Goal: Find specific page/section: Find specific page/section

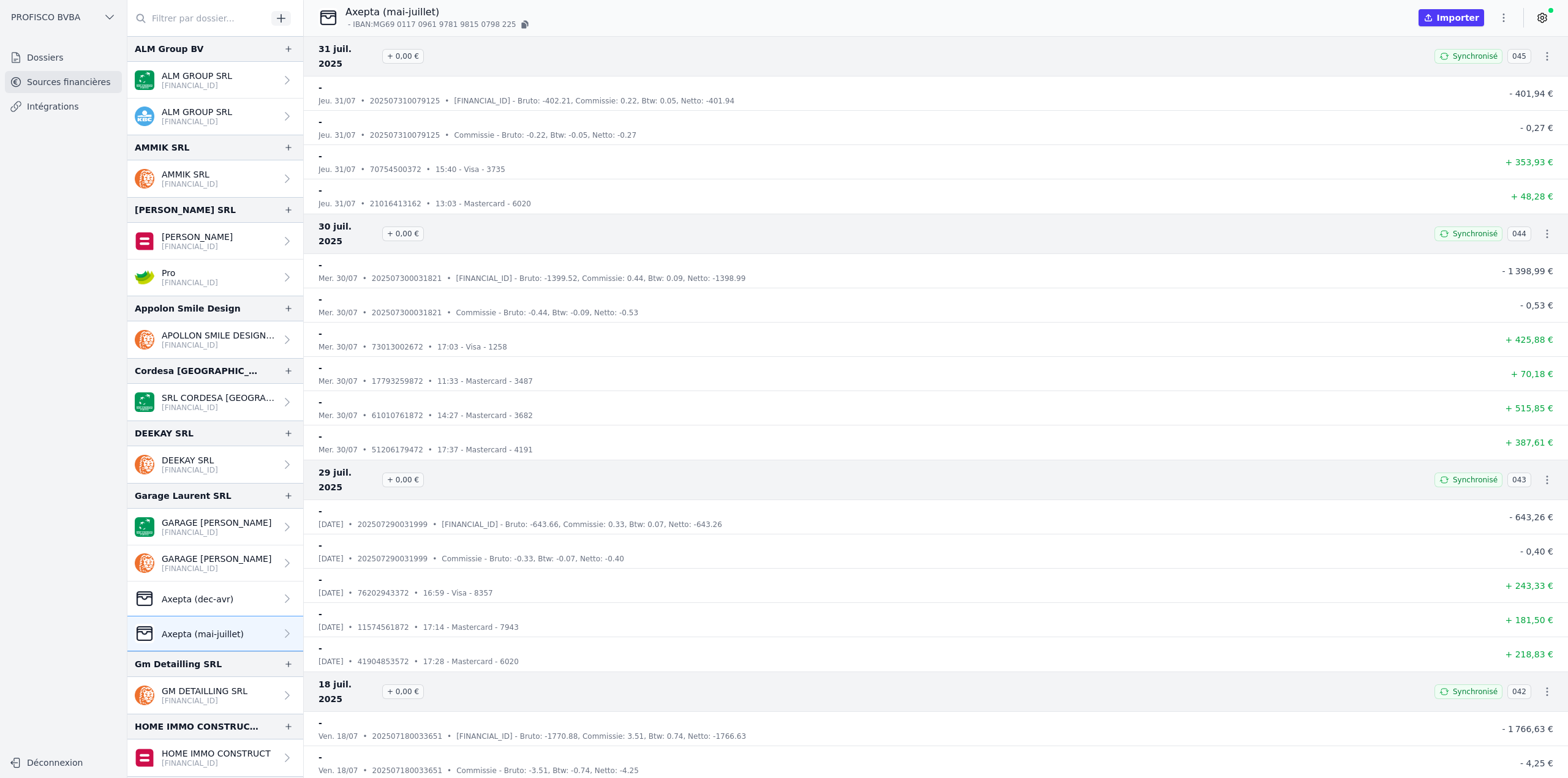
click at [178, 22] on input "text" at bounding box center [197, 18] width 140 height 22
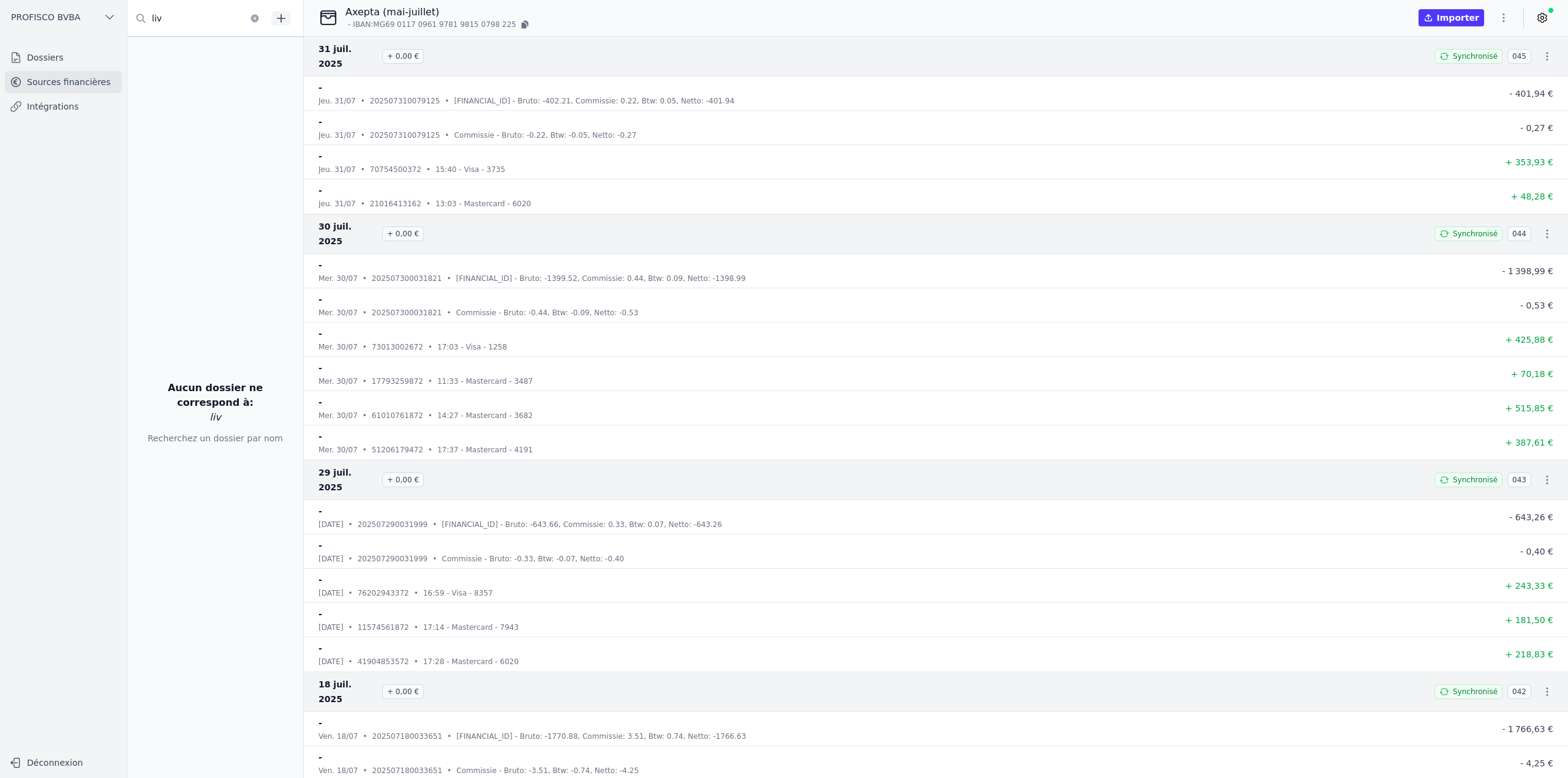
type input "liv"
click at [55, 53] on link "Dossiers" at bounding box center [63, 57] width 117 height 22
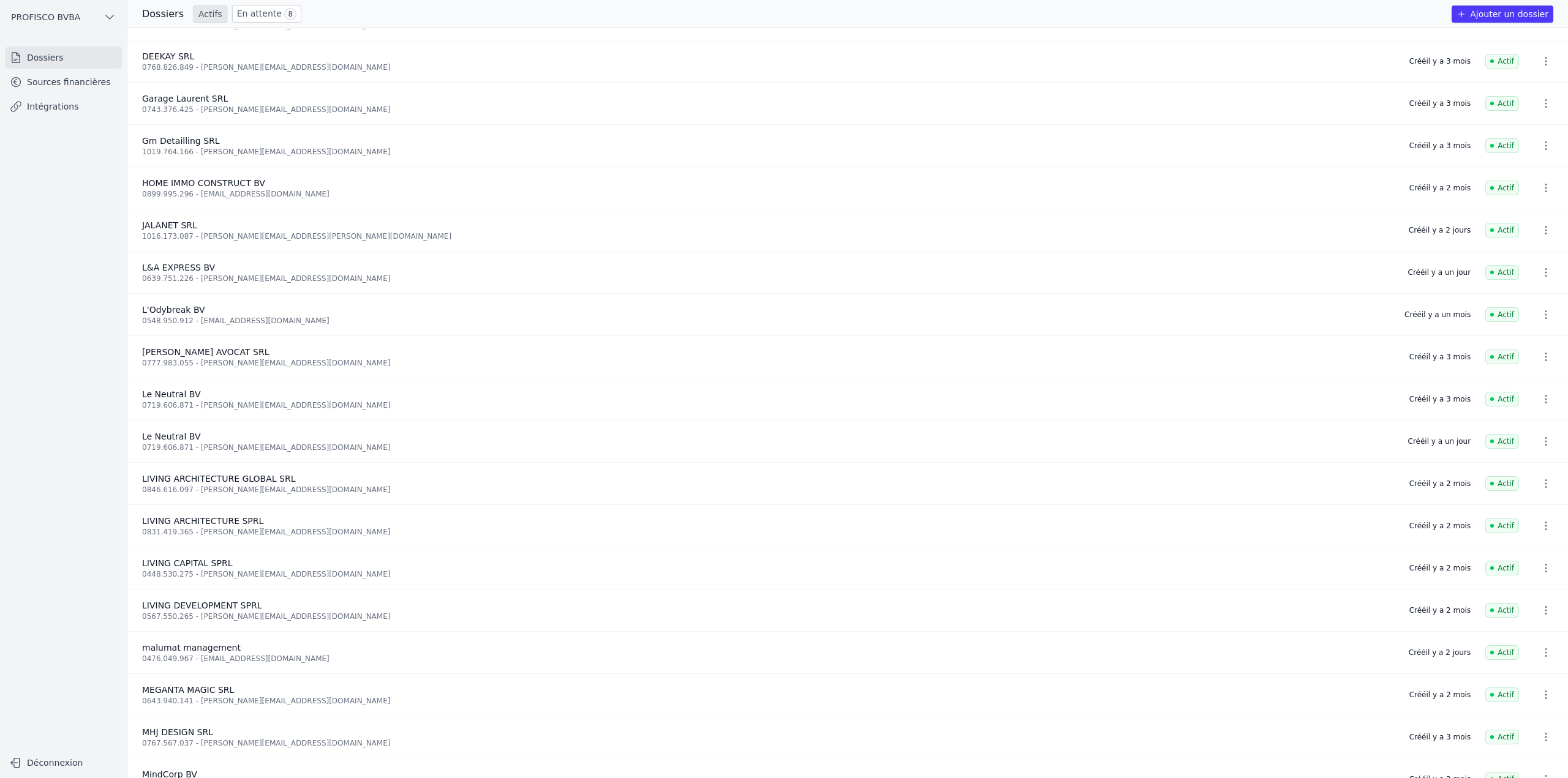
scroll to position [245, 0]
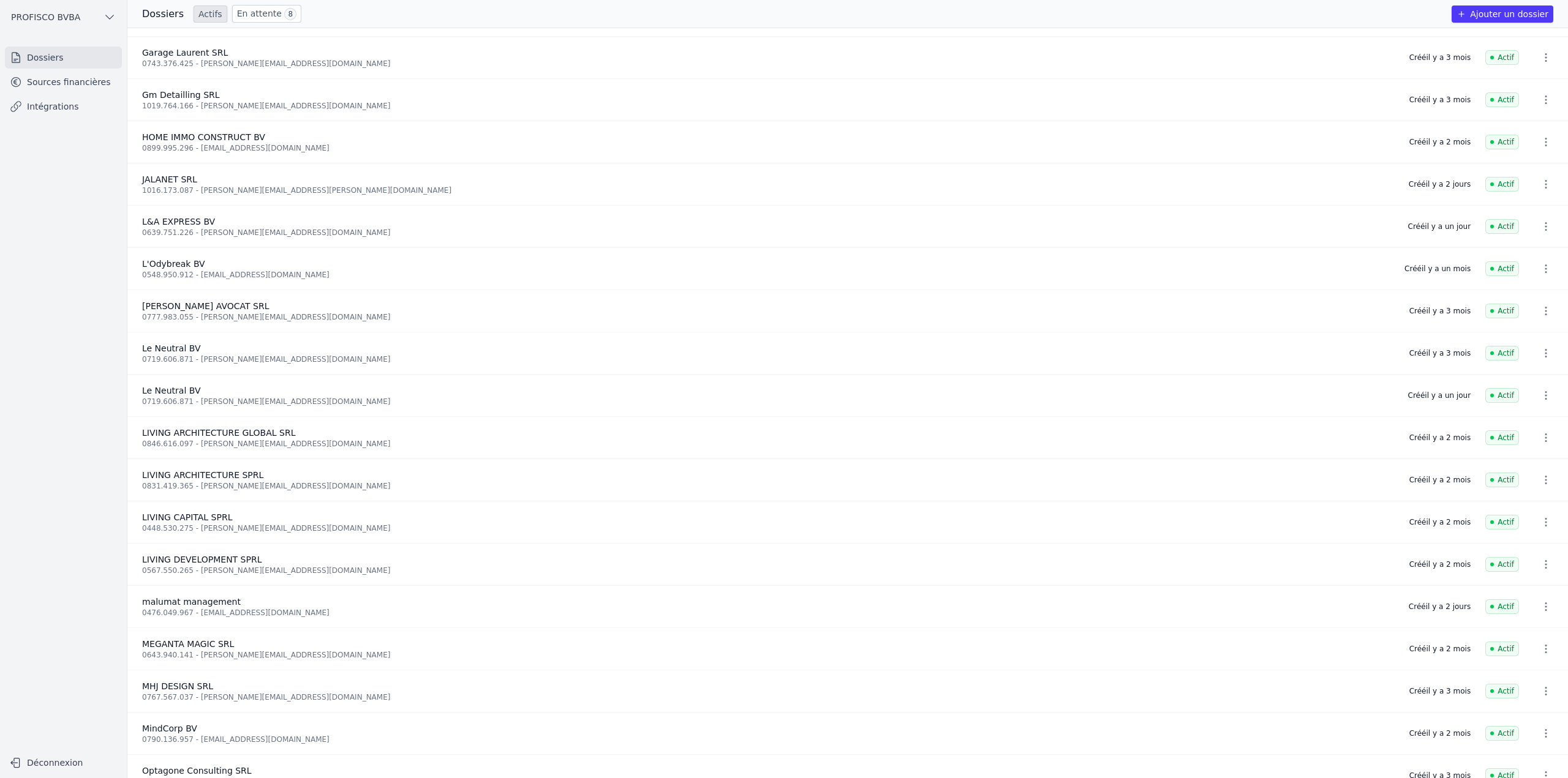
click at [51, 85] on link "Sources financières" at bounding box center [63, 82] width 117 height 22
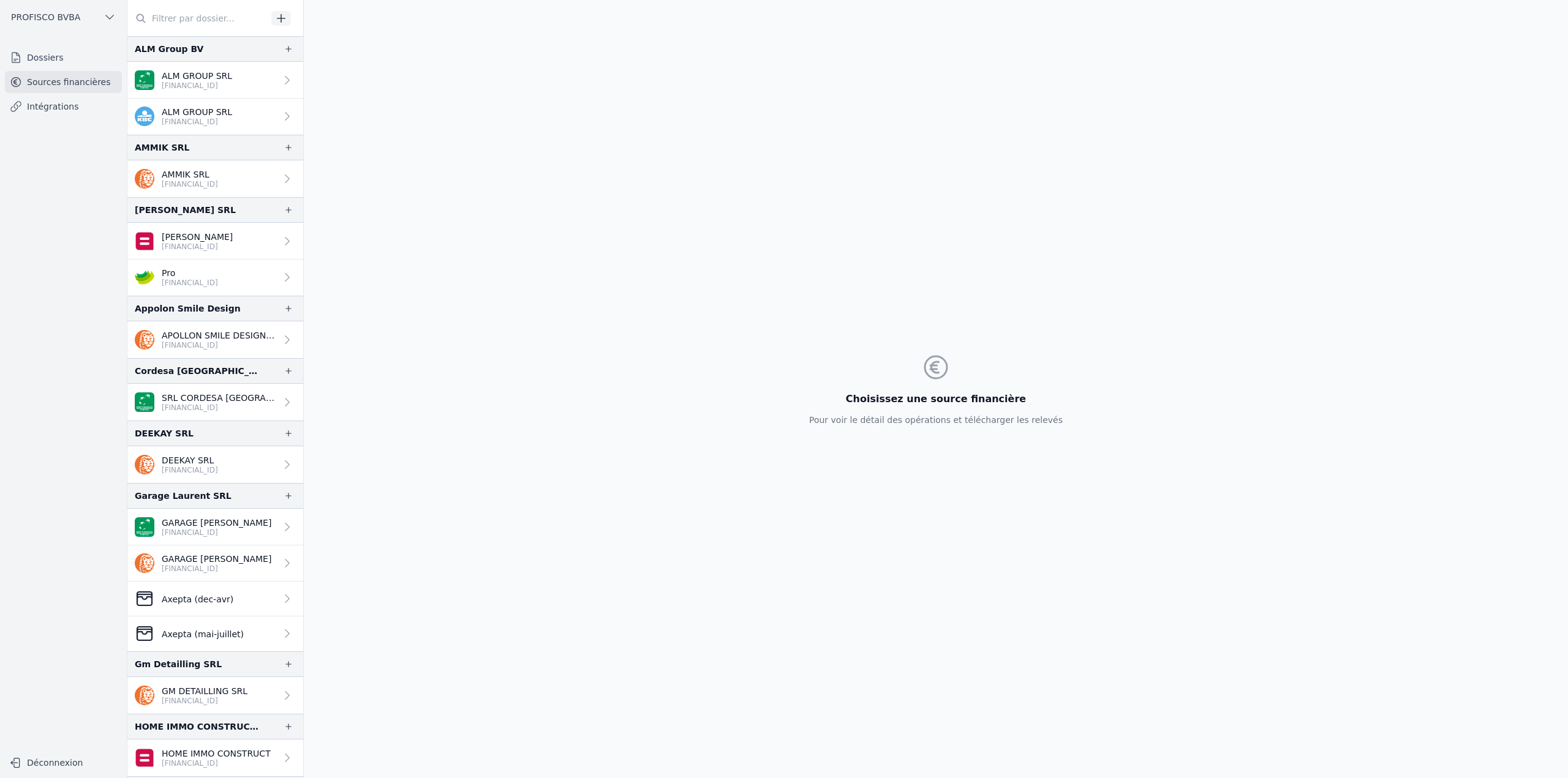
click at [228, 17] on input "text" at bounding box center [197, 18] width 140 height 22
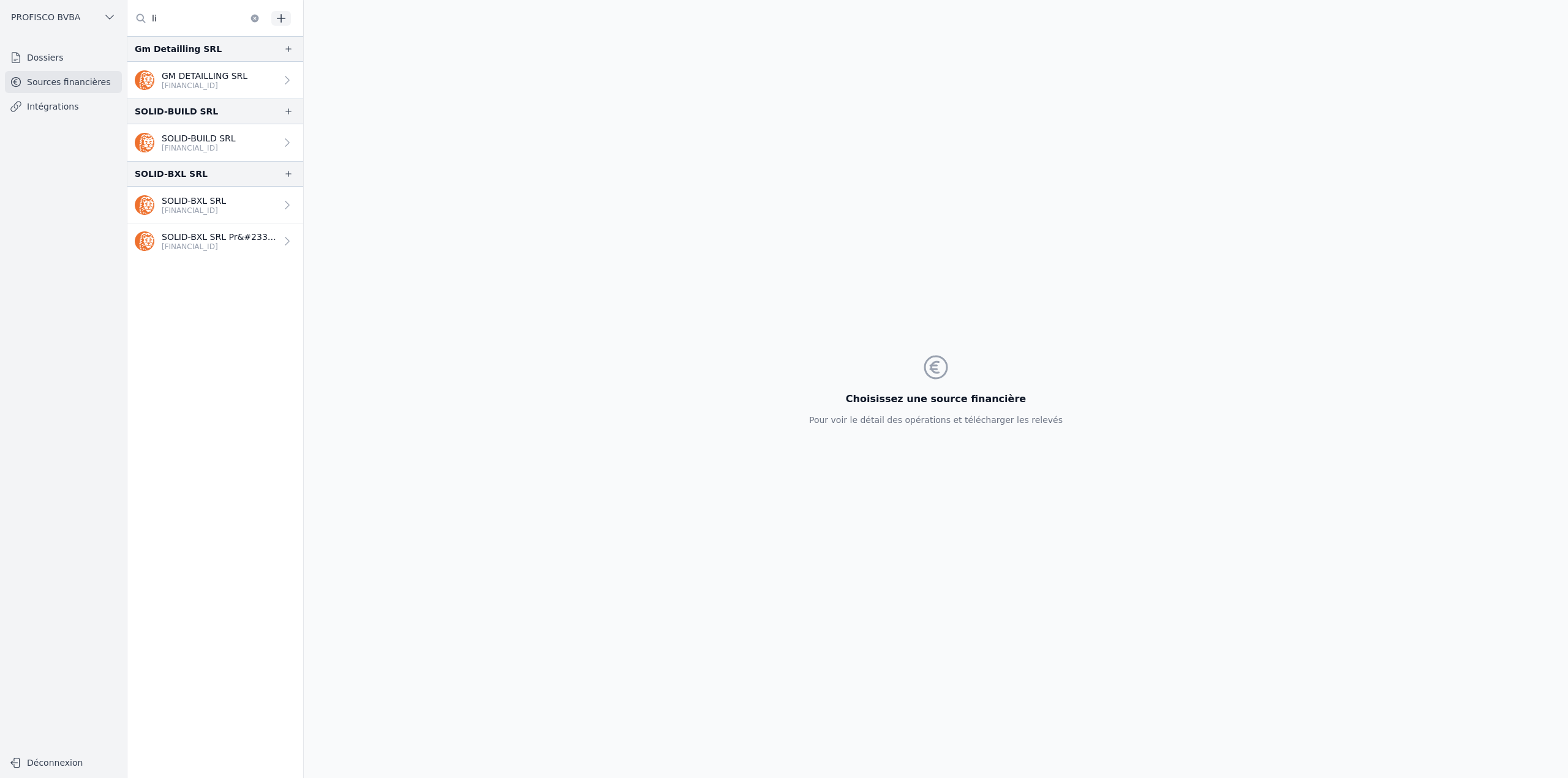
type input "l"
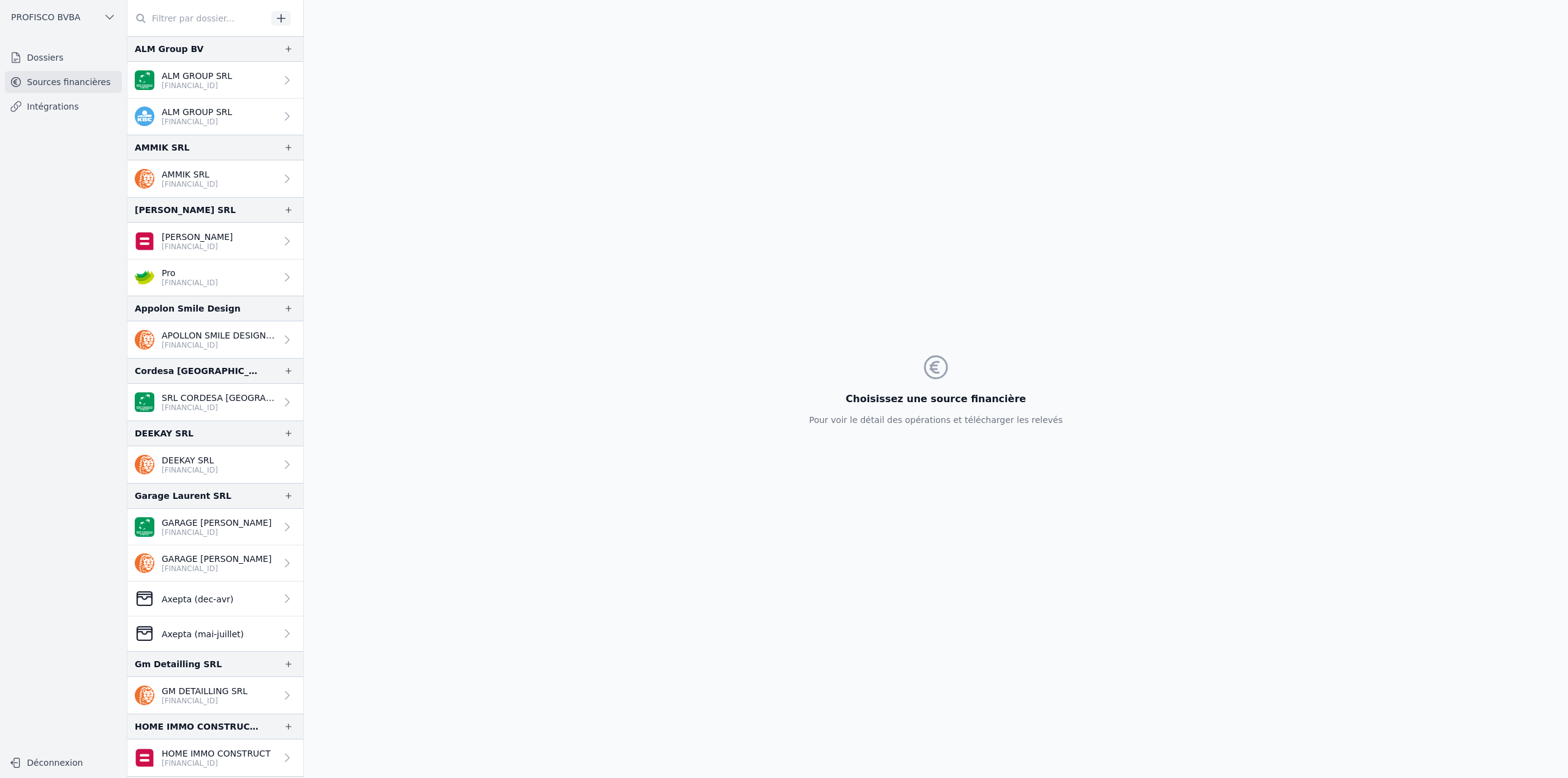
click at [28, 57] on link "Dossiers" at bounding box center [63, 57] width 117 height 22
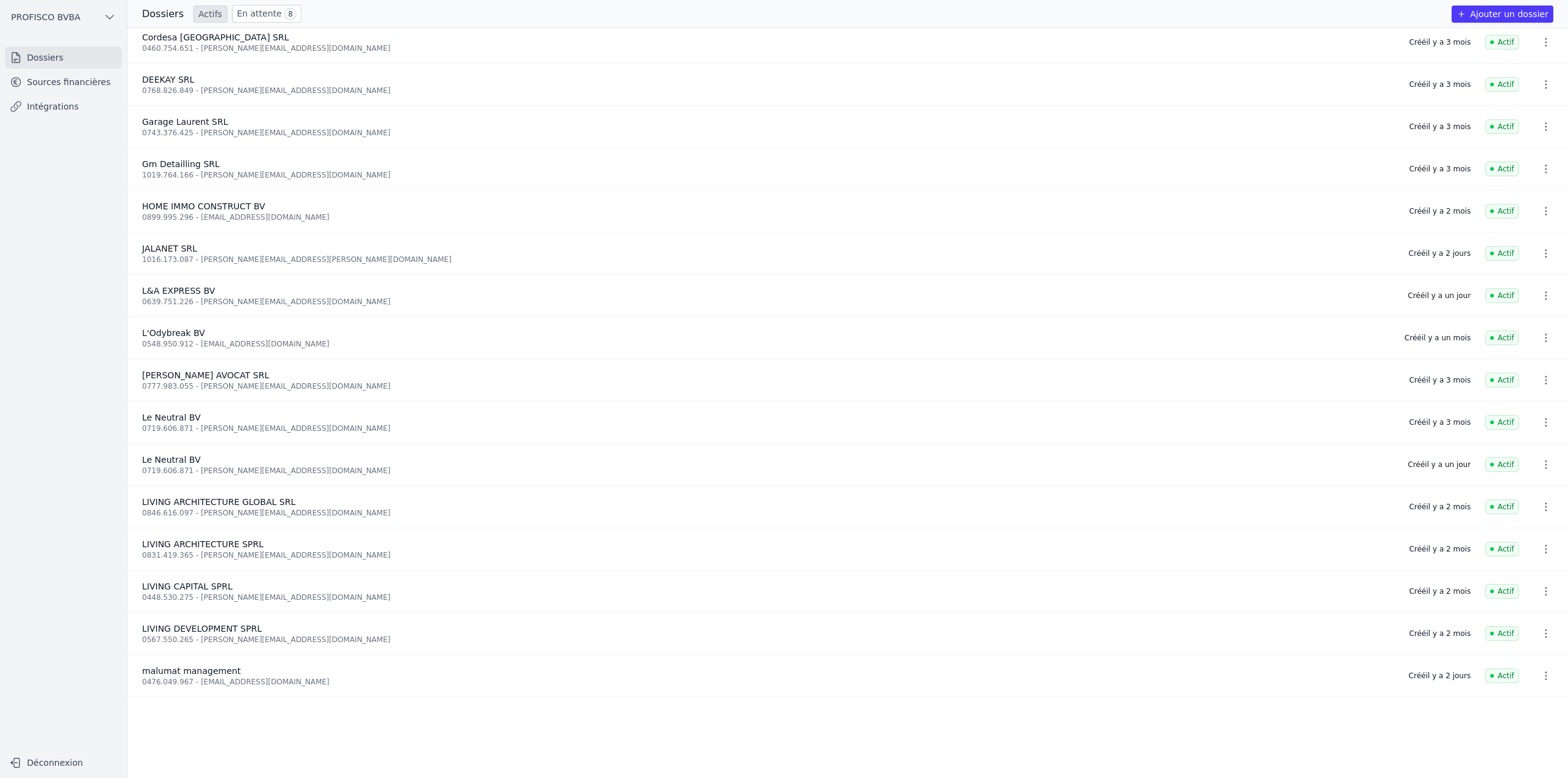
scroll to position [184, 0]
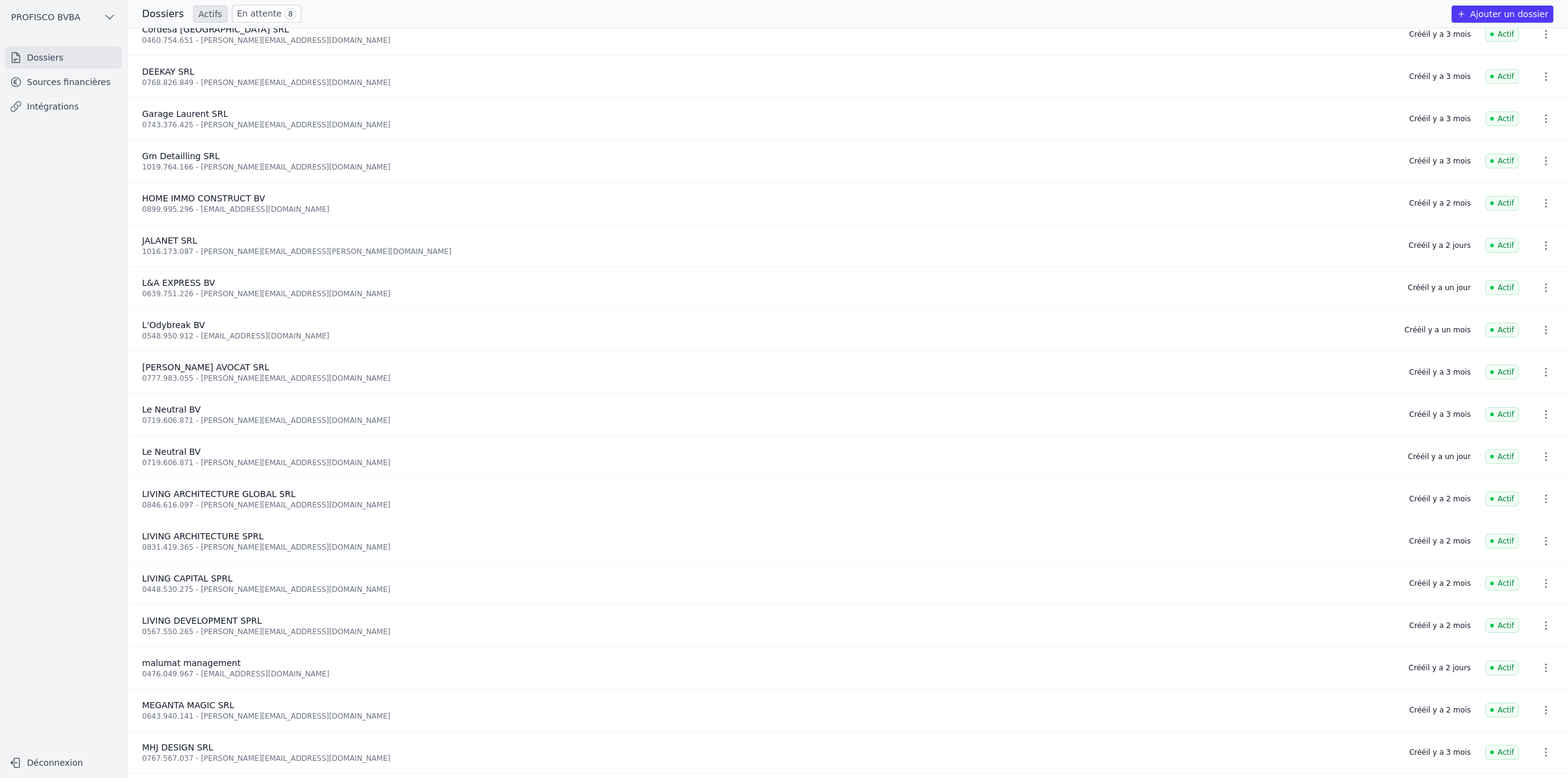
click at [50, 194] on nav "Dossiers Sources financières Intégrations" at bounding box center [63, 393] width 107 height 694
